Goal: Information Seeking & Learning: Compare options

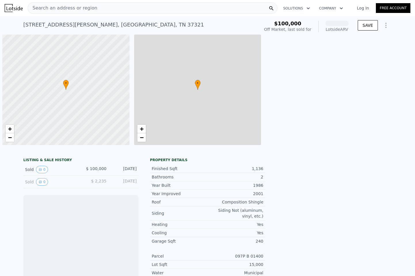
scroll to position [0, 2]
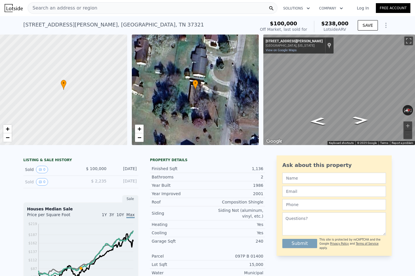
click at [61, 4] on div "Search an address or region" at bounding box center [62, 8] width 69 height 11
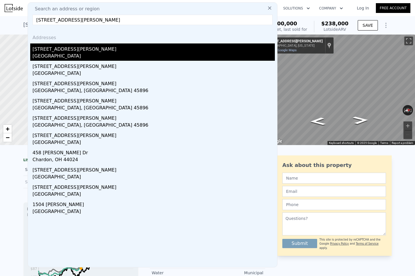
type input "[STREET_ADDRESS][PERSON_NAME]"
click at [50, 51] on div "[STREET_ADDRESS][PERSON_NAME]" at bounding box center [154, 47] width 242 height 9
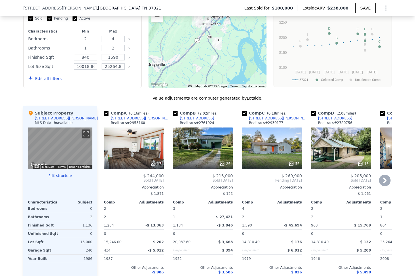
click at [196, 141] on div "26" at bounding box center [203, 148] width 60 height 41
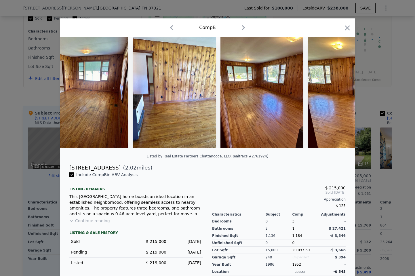
scroll to position [0, 518]
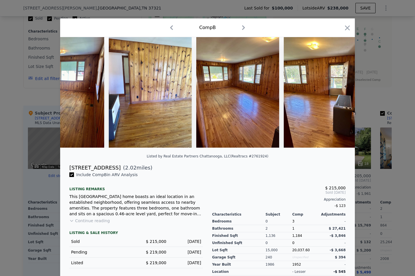
click at [356, 26] on div at bounding box center [207, 138] width 415 height 276
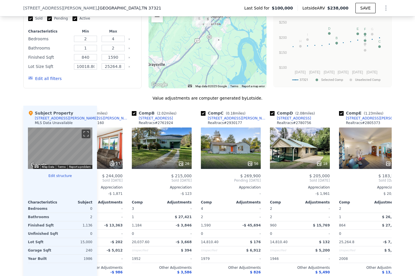
scroll to position [0, 42]
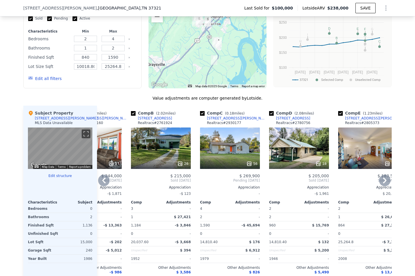
click at [225, 147] on div "56" at bounding box center [230, 148] width 60 height 41
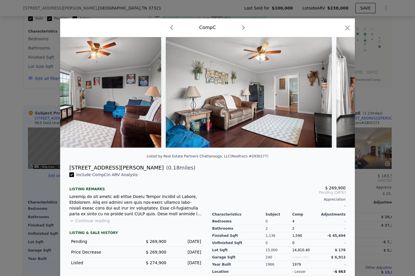
scroll to position [0, 935]
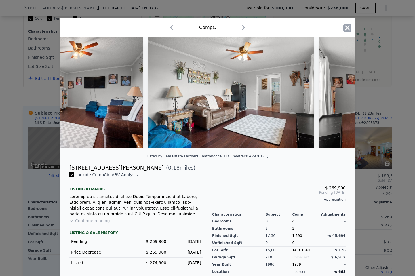
click at [349, 26] on icon "button" at bounding box center [347, 28] width 8 height 8
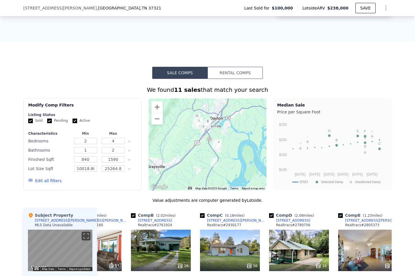
scroll to position [296, 0]
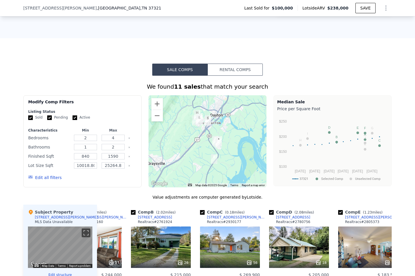
click at [49, 177] on button "Edit all filters" at bounding box center [44, 178] width 33 height 6
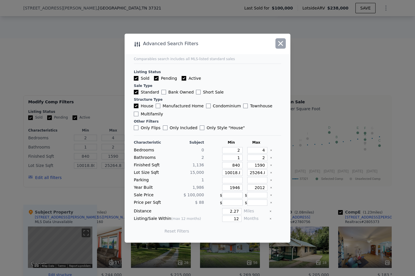
click at [279, 46] on icon "button" at bounding box center [281, 43] width 8 height 8
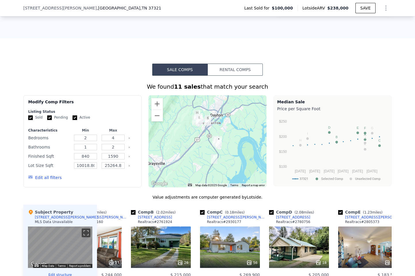
click at [247, 62] on div "Sale Comps Rental Comps We found 11 sales that match your search Filters Map Pr…" at bounding box center [207, 231] width 415 height 387
click at [247, 66] on button "Rental Comps" at bounding box center [235, 70] width 55 height 12
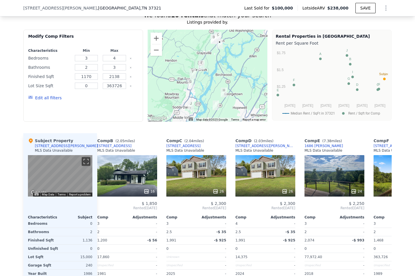
scroll to position [0, 73]
